Goal: Communication & Community: Participate in discussion

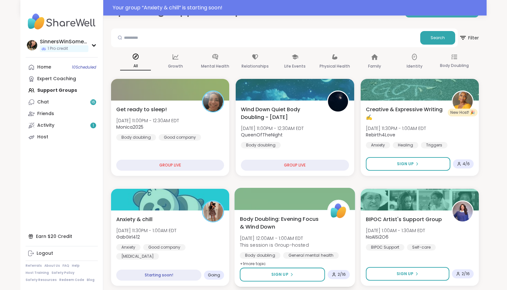
scroll to position [76, 0]
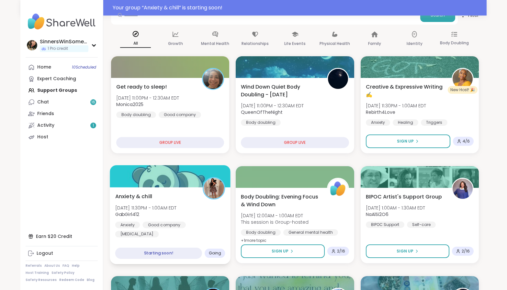
click at [191, 238] on div "Anxiety & chill [DATE] 11:30PM - 1:00AM EDT GabGirl412 Anxiety Good company [ME…" at bounding box center [170, 225] width 121 height 77
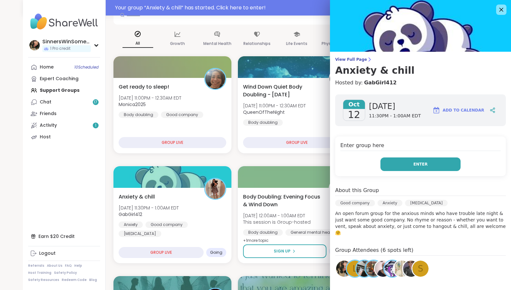
click at [402, 169] on button "Enter" at bounding box center [421, 165] width 80 height 14
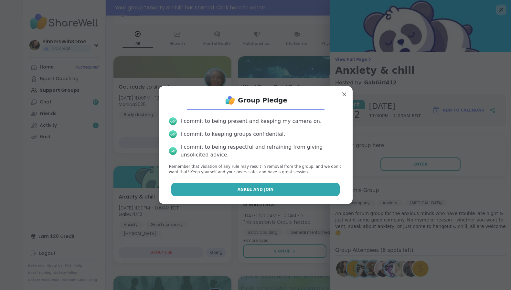
click at [285, 188] on button "Agree and Join" at bounding box center [255, 190] width 169 height 14
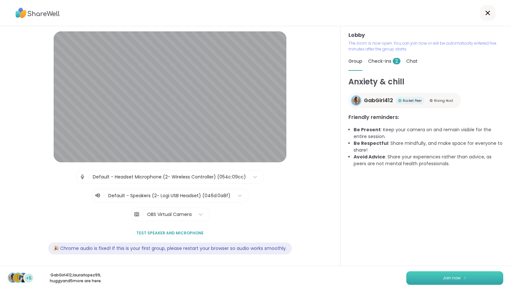
click at [428, 279] on button "Join now" at bounding box center [455, 278] width 97 height 14
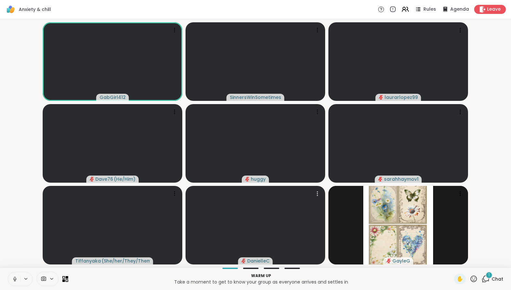
click at [12, 280] on icon at bounding box center [15, 279] width 6 height 6
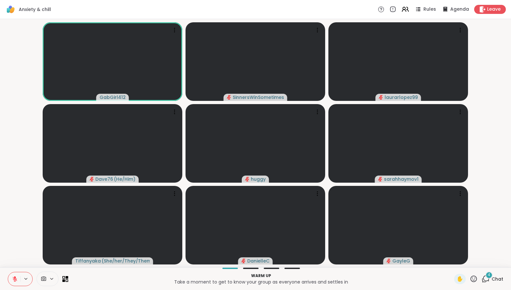
click at [485, 279] on icon at bounding box center [486, 279] width 8 height 8
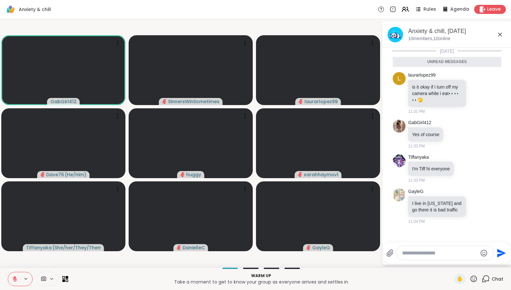
click at [413, 256] on div at bounding box center [445, 253] width 96 height 14
type textarea "********"
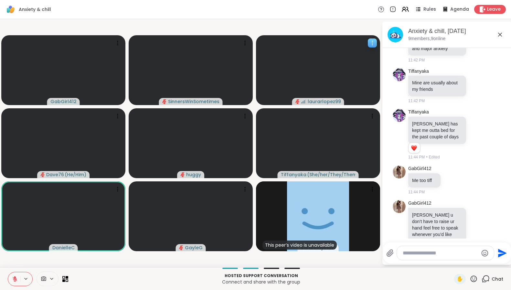
scroll to position [569, 0]
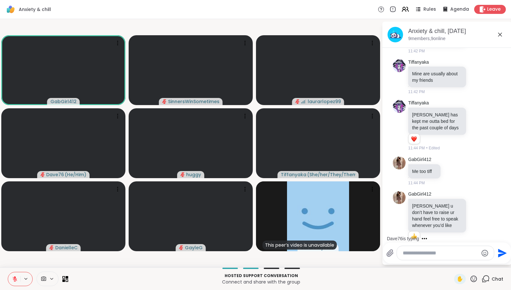
drag, startPoint x: 463, startPoint y: 253, endPoint x: 455, endPoint y: 253, distance: 7.8
click at [461, 253] on textarea "Type your message" at bounding box center [440, 253] width 75 height 6
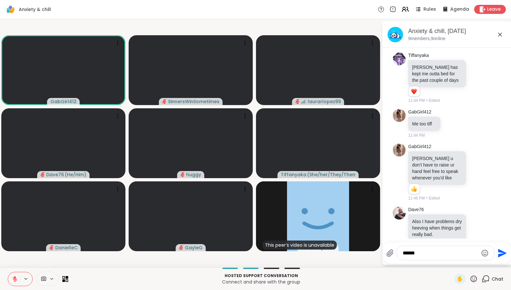
type textarea "*******"
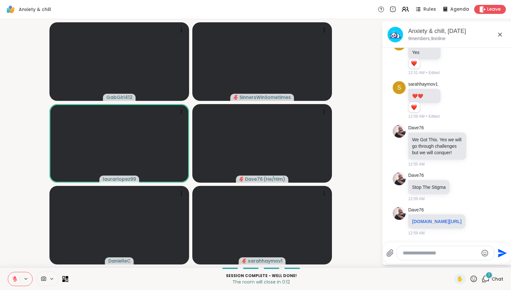
scroll to position [2672, 0]
